Goal: Find specific page/section: Find specific page/section

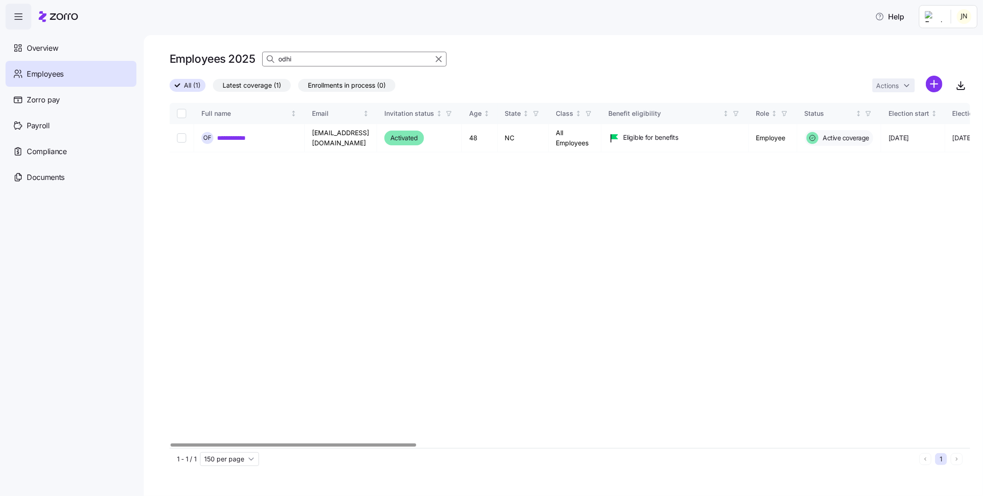
click at [315, 57] on input "odhi" at bounding box center [354, 59] width 184 height 15
click at [301, 65] on input "[PERSON_NAME]" at bounding box center [354, 59] width 184 height 15
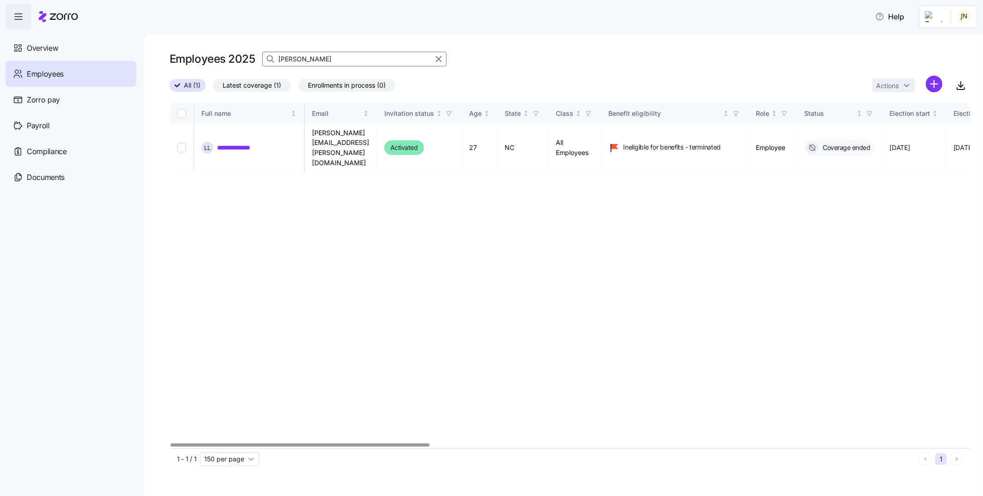
click at [206, 443] on div at bounding box center [300, 444] width 259 height 3
click at [304, 63] on input "[PERSON_NAME]" at bounding box center [354, 59] width 184 height 15
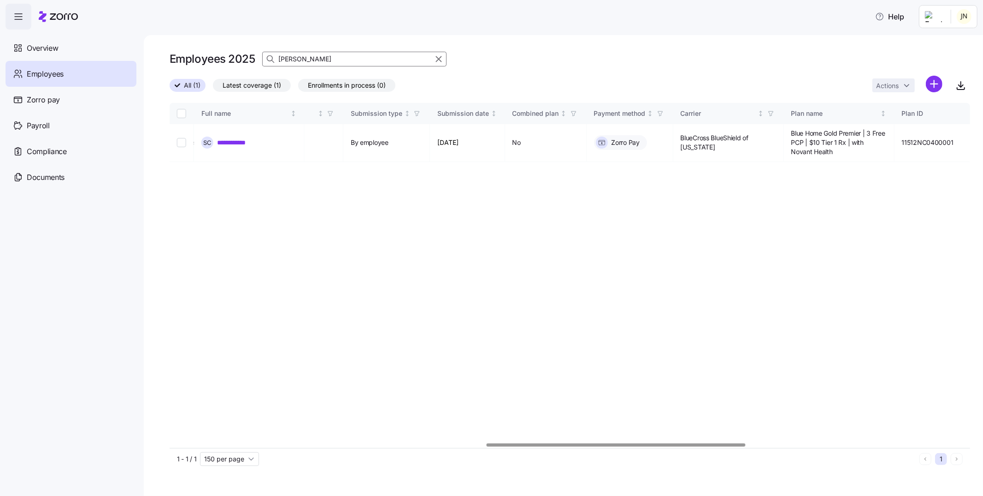
scroll to position [0, 977]
click at [621, 446] on div at bounding box center [616, 444] width 259 height 3
type input "[PERSON_NAME]"
